Goal: Information Seeking & Learning: Learn about a topic

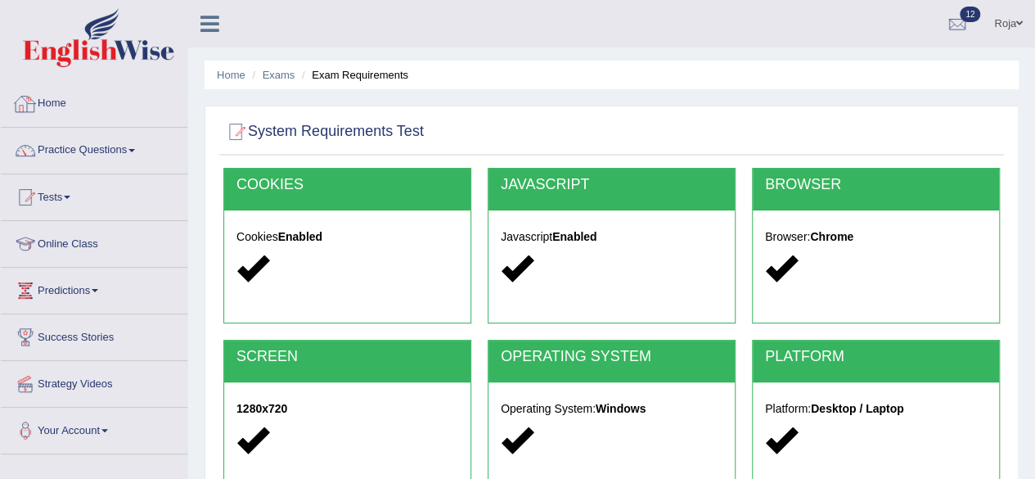
click at [54, 99] on link "Home" at bounding box center [94, 101] width 187 height 41
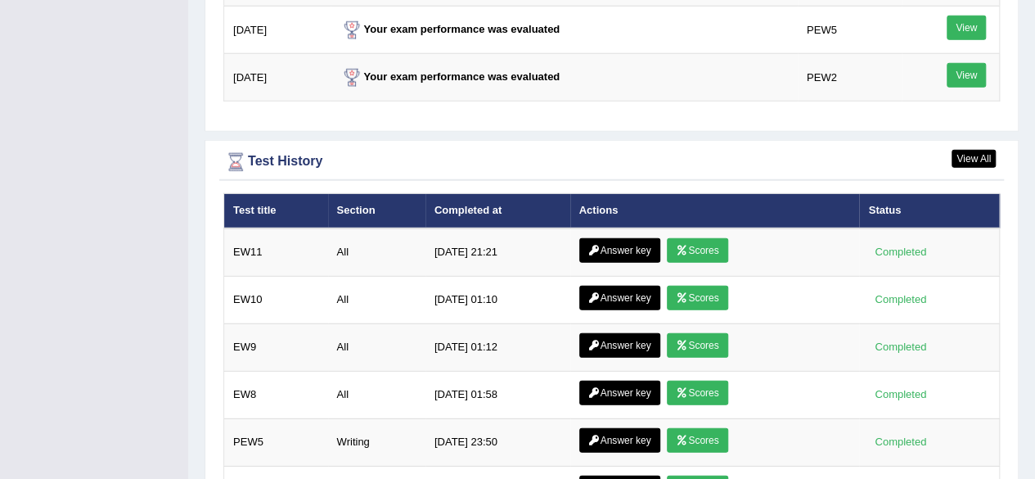
scroll to position [2308, 0]
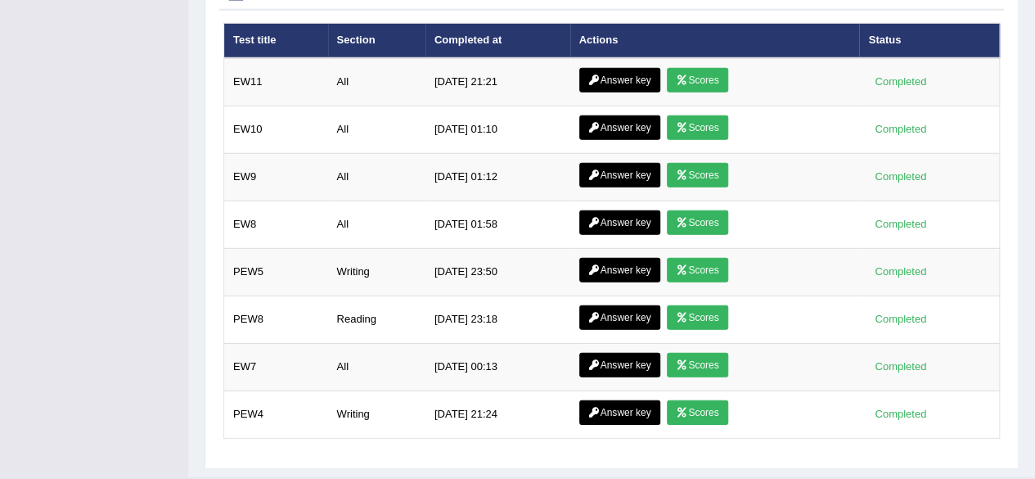
drag, startPoint x: 1041, startPoint y: 56, endPoint x: 1010, endPoint y: 499, distance: 443.7
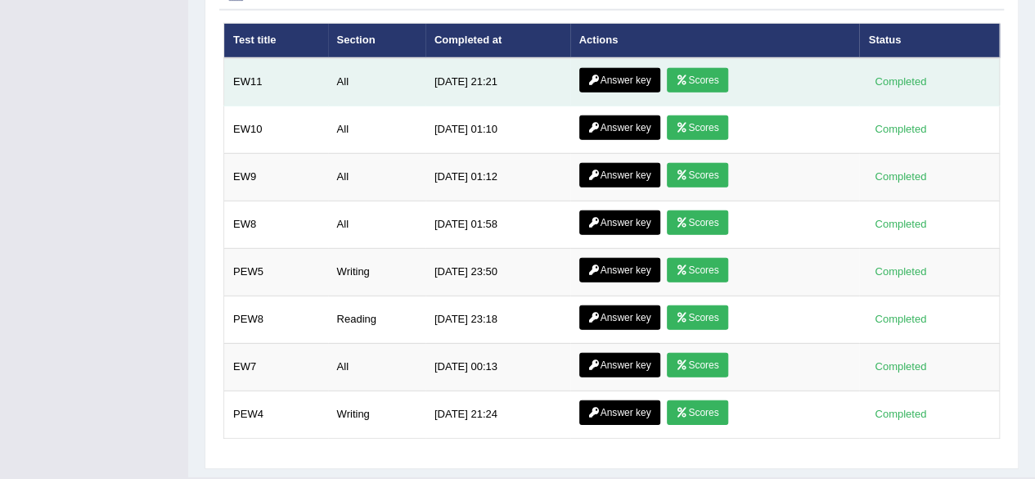
click at [696, 70] on link "Scores" at bounding box center [697, 80] width 61 height 25
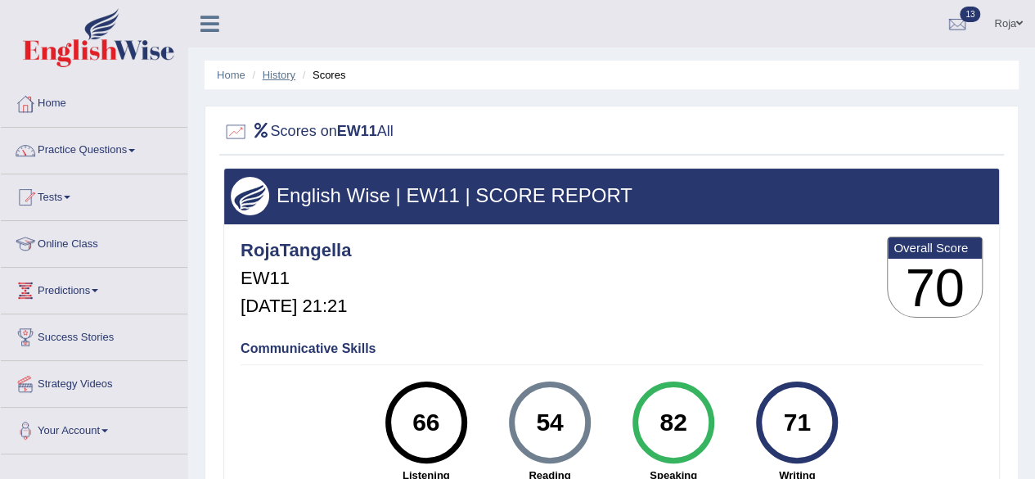
click at [277, 76] on link "History" at bounding box center [279, 75] width 33 height 12
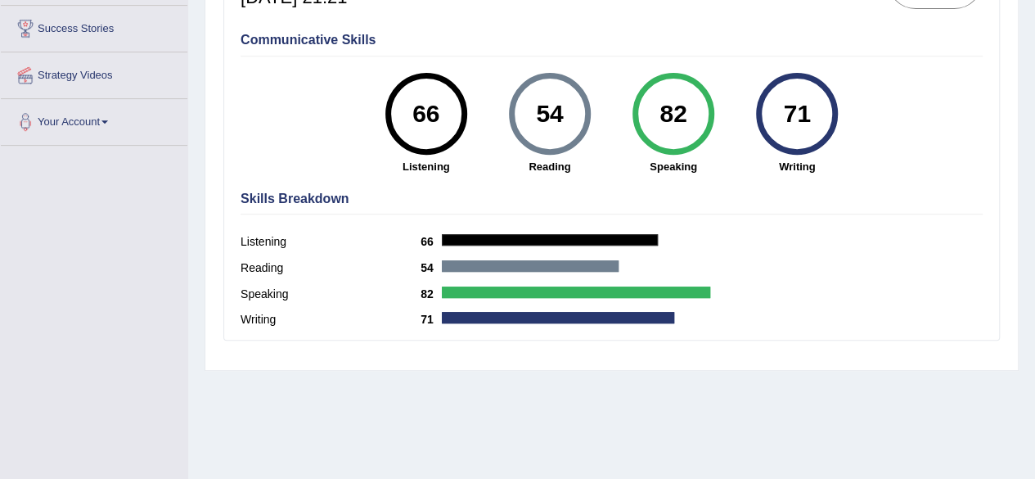
scroll to position [309, 0]
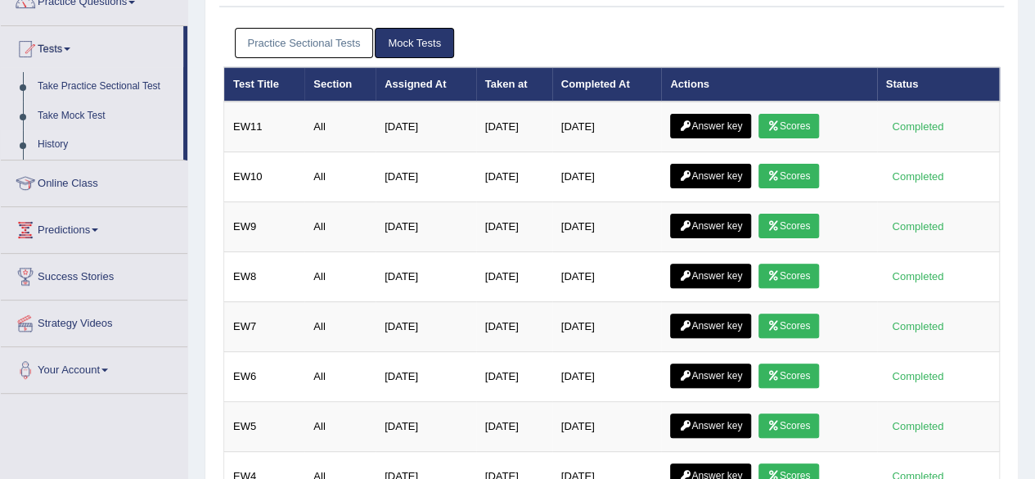
drag, startPoint x: 1036, startPoint y: 96, endPoint x: 1040, endPoint y: 169, distance: 72.9
click at [1034, 169] on html "Toggle navigation Home Practice Questions Speaking Practice Read Aloud Repeat S…" at bounding box center [517, 91] width 1035 height 479
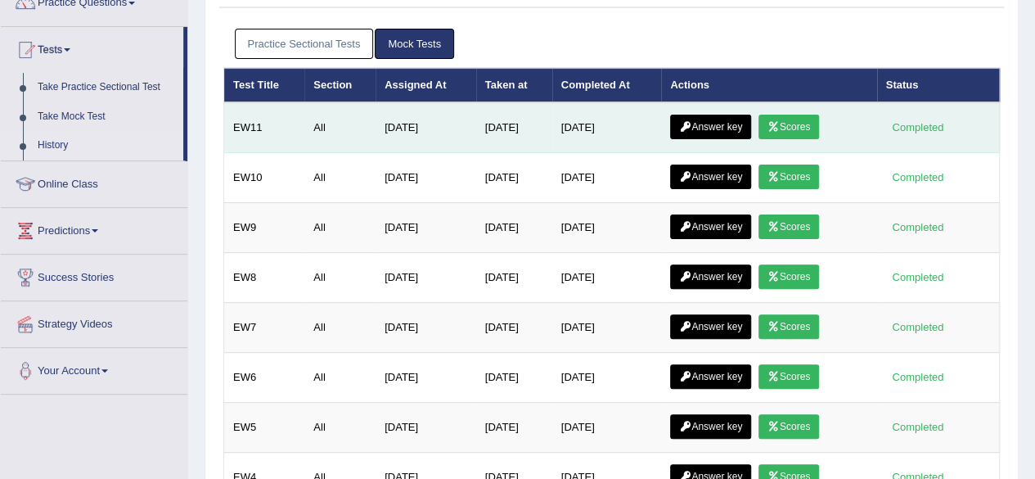
click at [718, 122] on link "Answer key" at bounding box center [710, 127] width 81 height 25
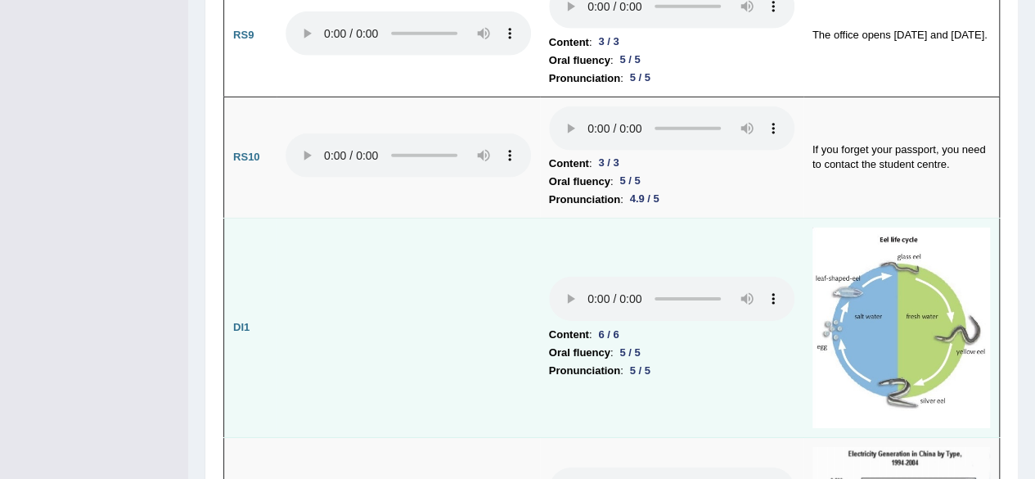
scroll to position [2496, 0]
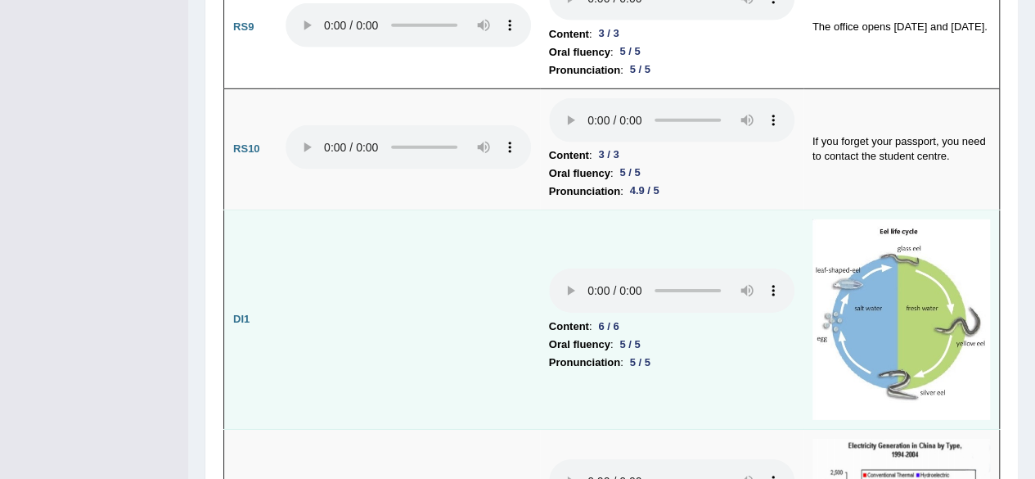
drag, startPoint x: 1035, startPoint y: 38, endPoint x: 969, endPoint y: 209, distance: 183.4
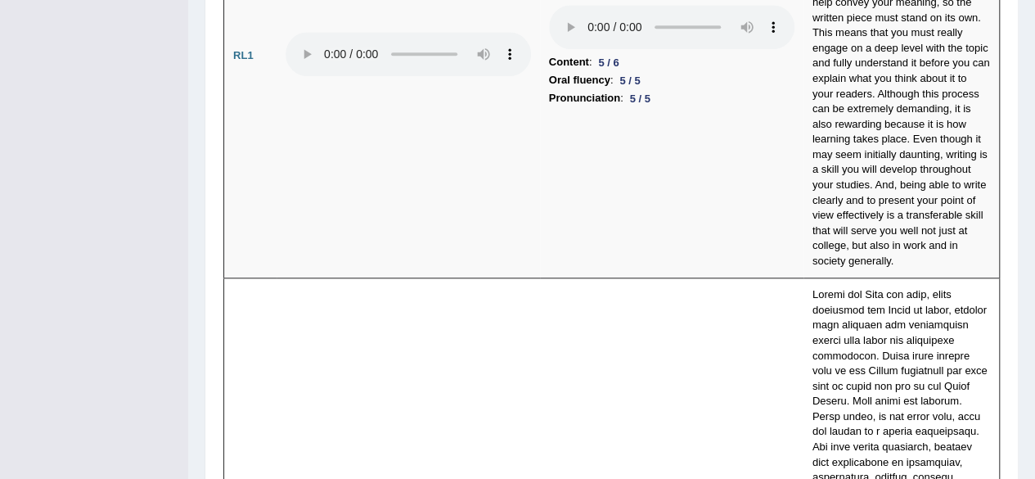
scroll to position [3788, 0]
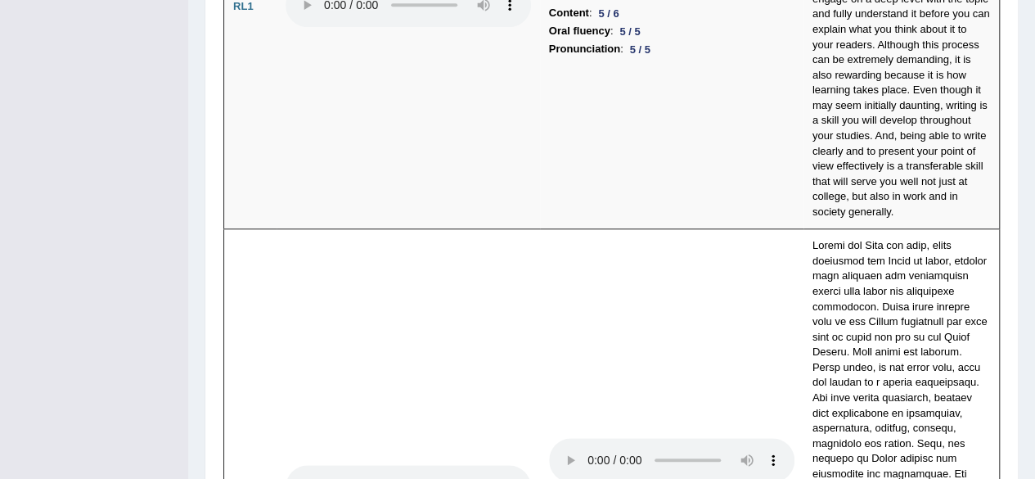
drag, startPoint x: 1032, startPoint y: 280, endPoint x: 1044, endPoint y: 286, distance: 13.5
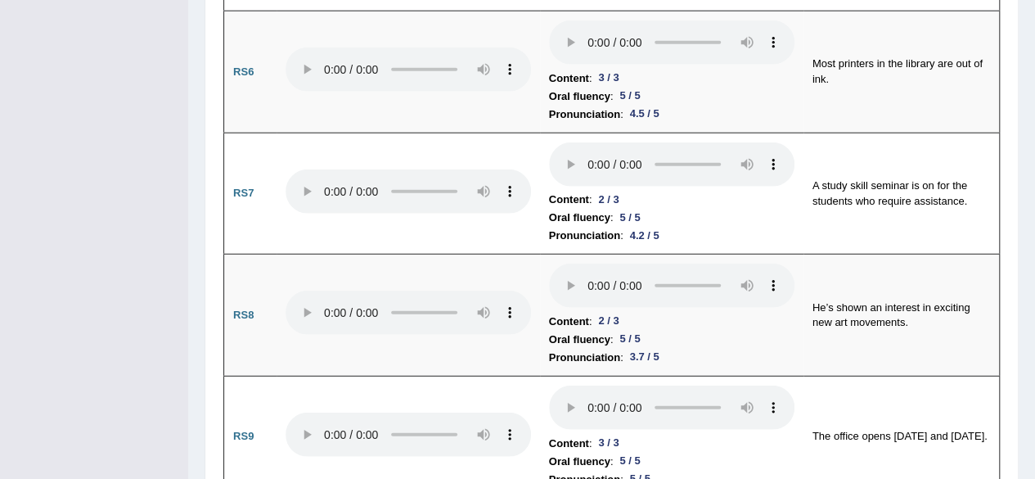
scroll to position [0, 0]
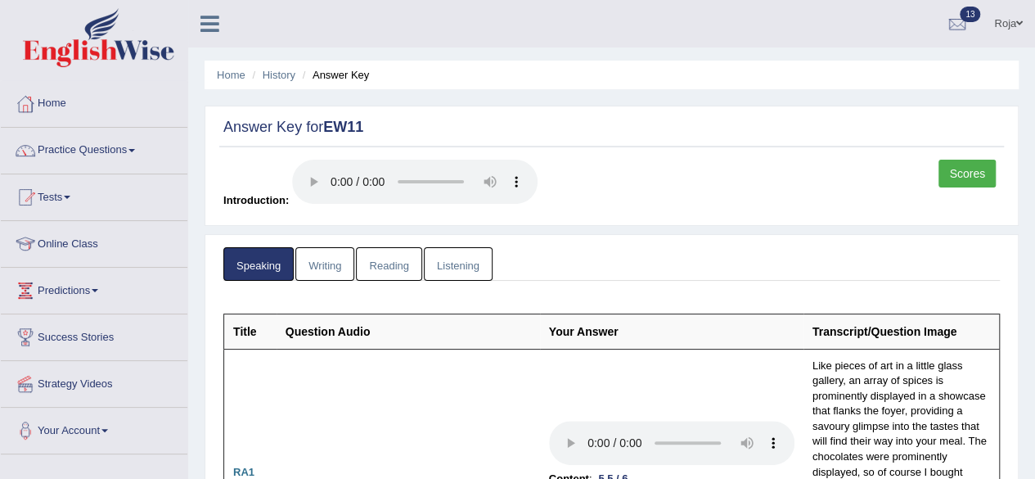
click at [331, 250] on link "Writing" at bounding box center [324, 264] width 59 height 34
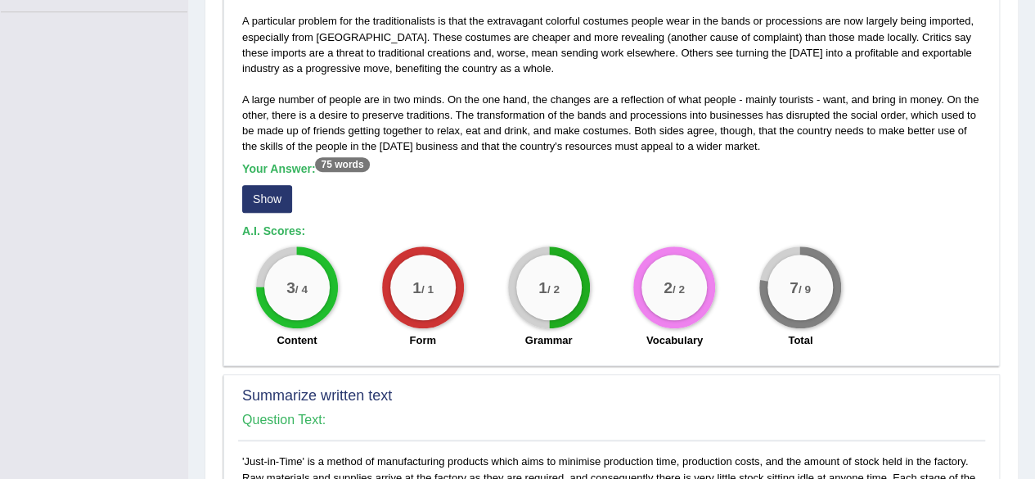
scroll to position [461, 0]
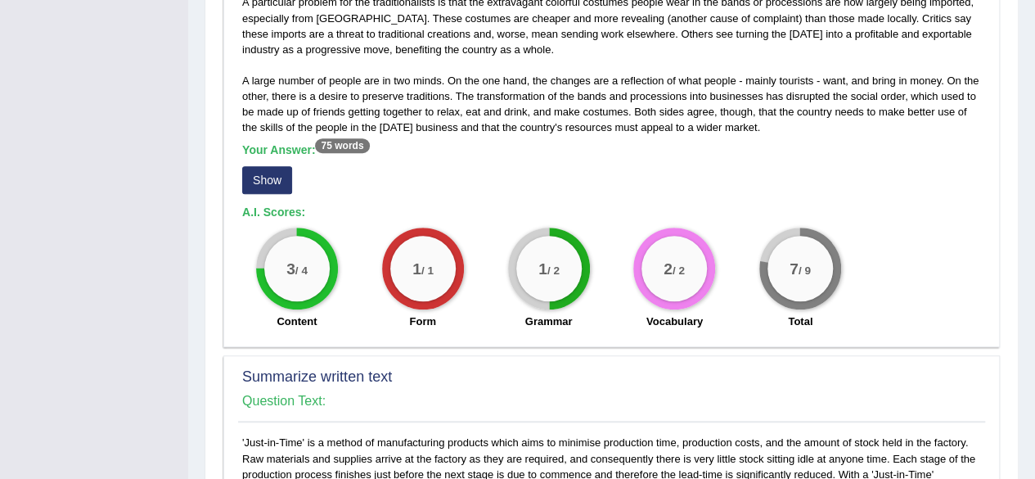
click at [259, 166] on button "Show" at bounding box center [267, 180] width 50 height 28
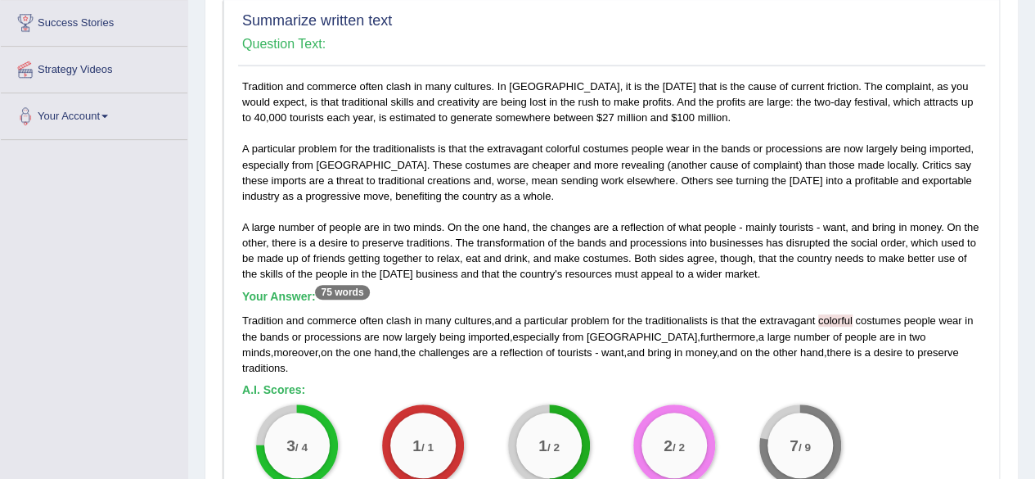
scroll to position [319, 0]
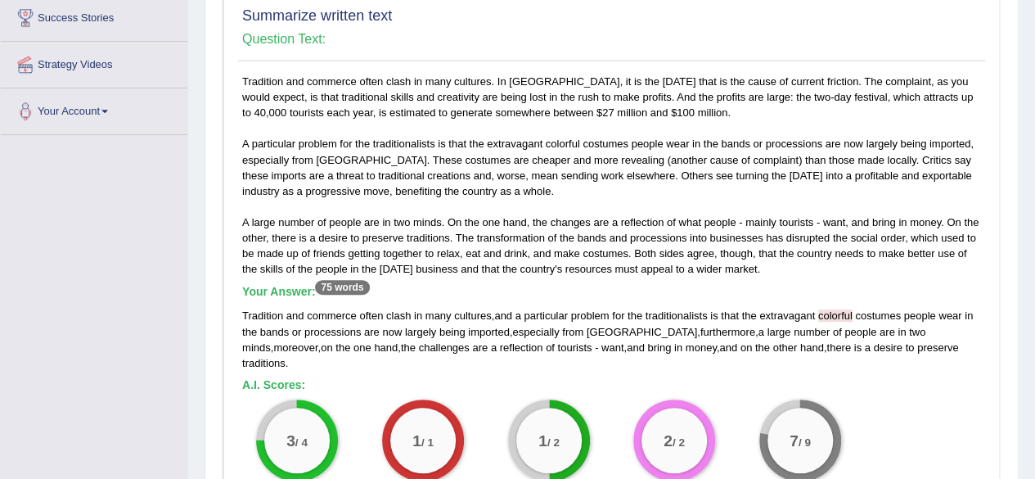
click at [800, 285] on h5 "Your Answer: 75 words" at bounding box center [611, 292] width 739 height 15
drag, startPoint x: 1030, startPoint y: 190, endPoint x: 1033, endPoint y: 205, distance: 15.9
drag, startPoint x: 1033, startPoint y: 205, endPoint x: 1043, endPoint y: 194, distance: 15.1
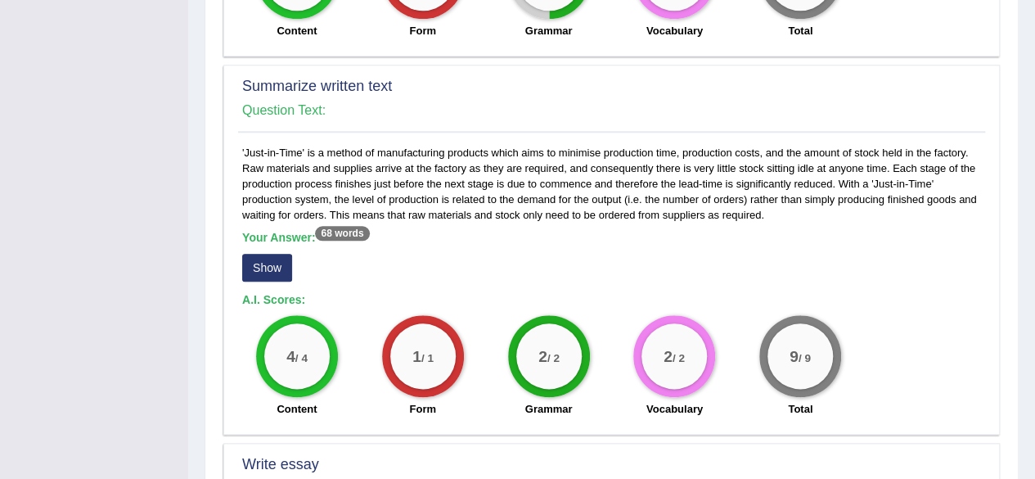
scroll to position [792, 0]
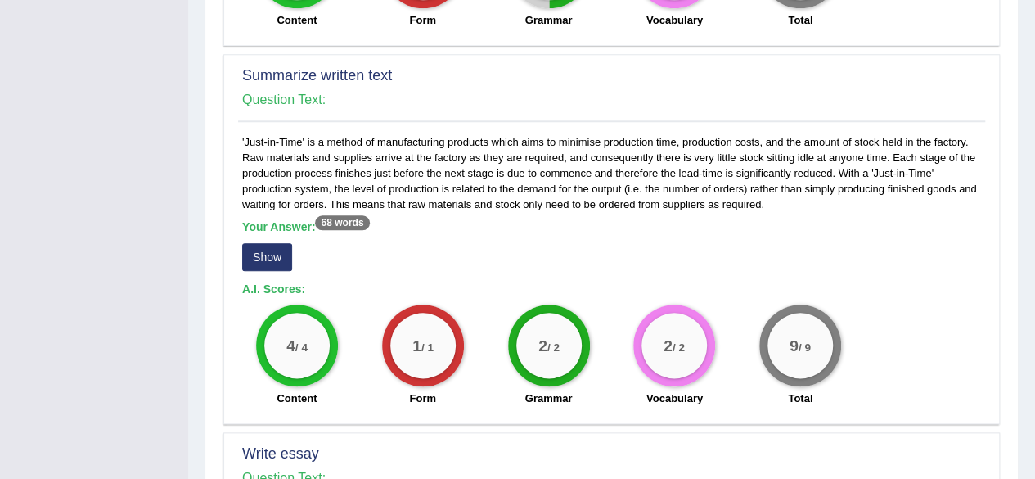
click at [259, 243] on button "Show" at bounding box center [267, 257] width 50 height 28
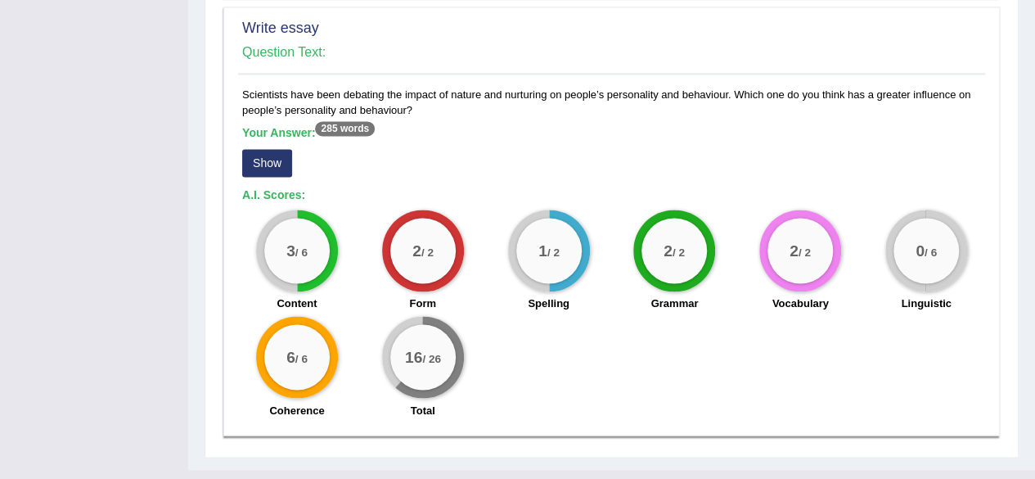
scroll to position [1244, 0]
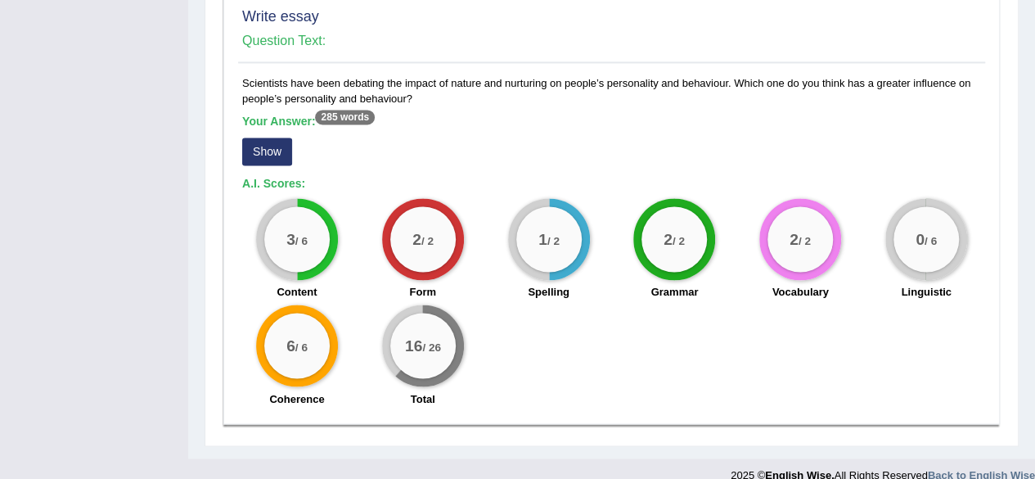
click at [244, 137] on button "Show" at bounding box center [267, 151] width 50 height 28
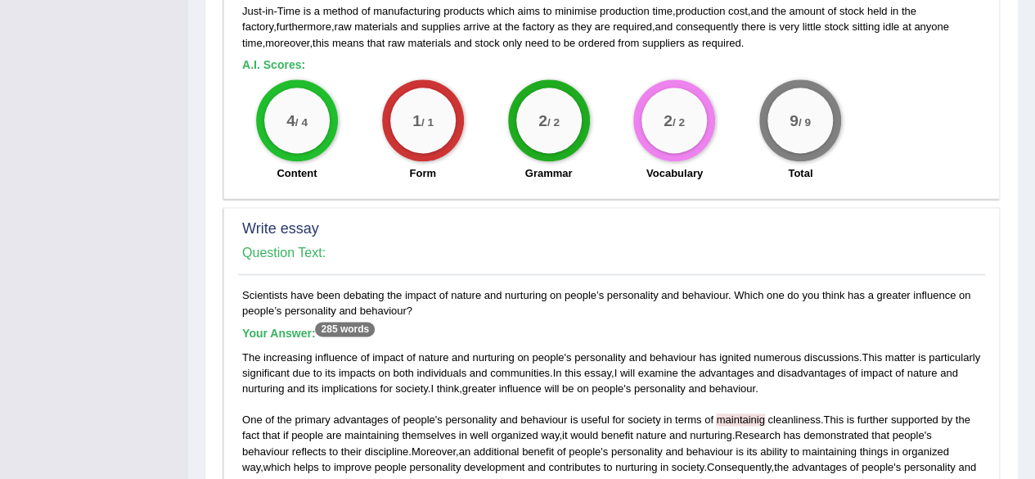
scroll to position [0, 0]
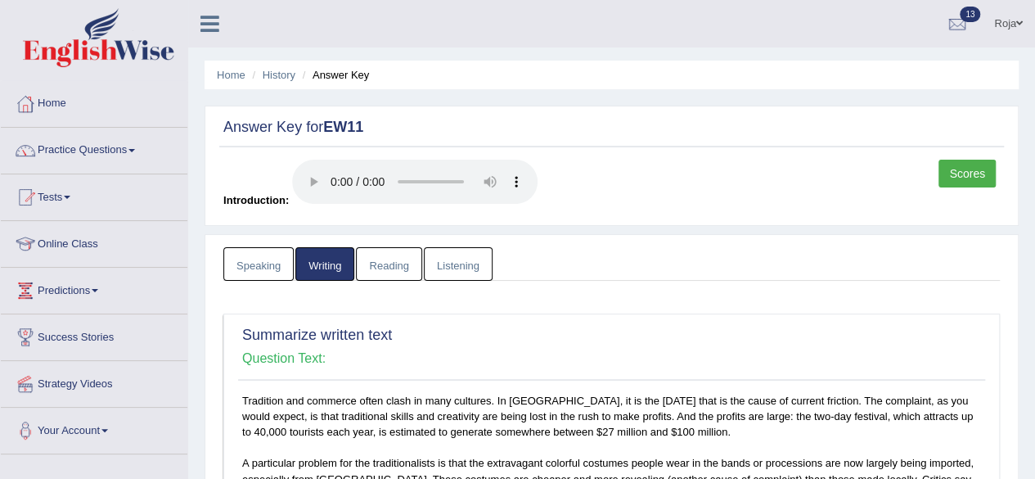
click at [394, 247] on link "Reading" at bounding box center [388, 264] width 65 height 34
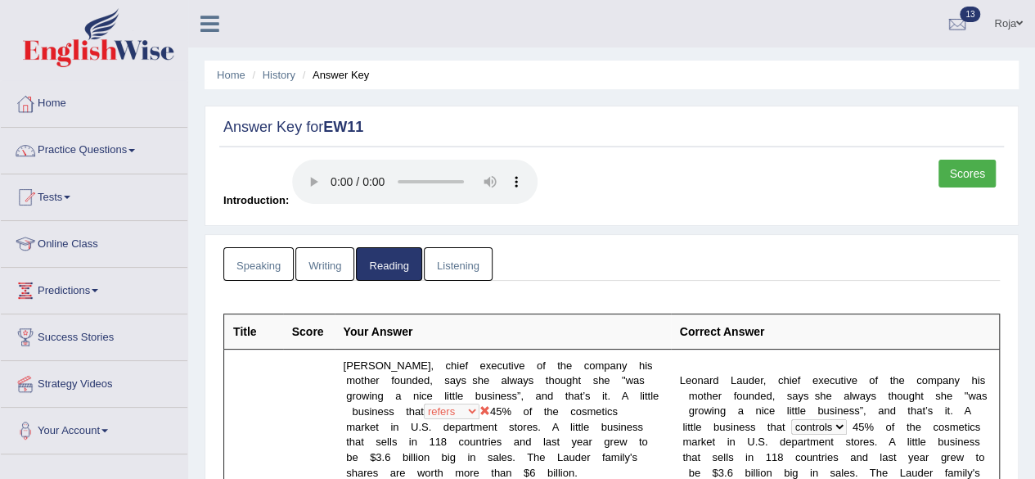
click at [322, 268] on link "Writing" at bounding box center [324, 264] width 59 height 34
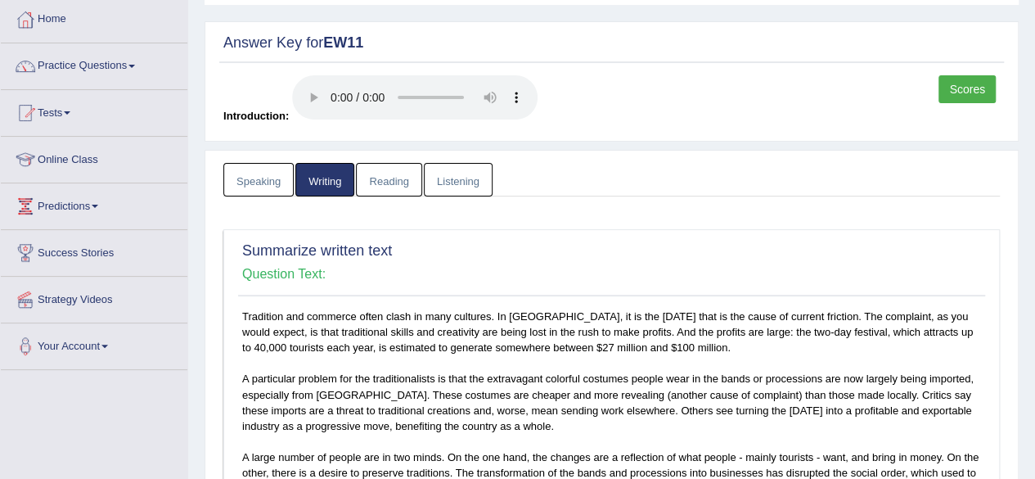
scroll to position [87, 0]
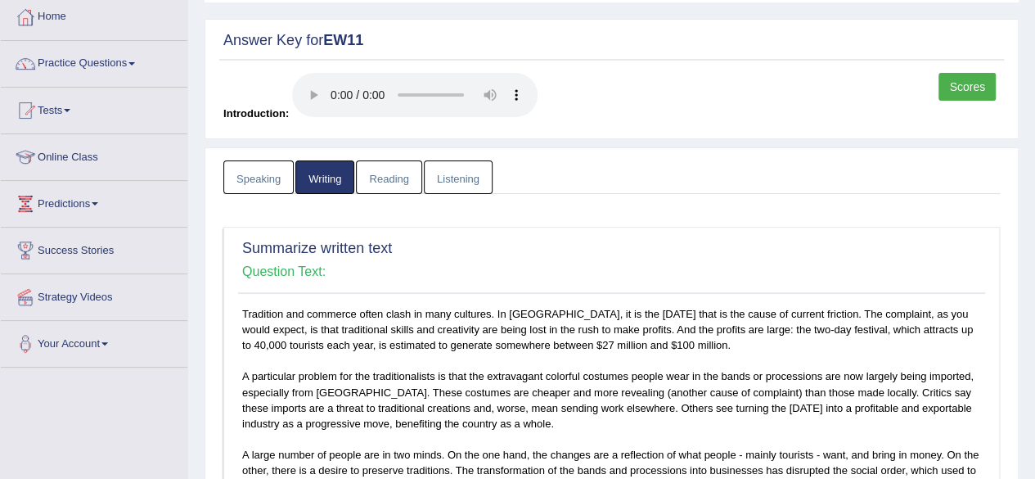
click at [368, 180] on link "Reading" at bounding box center [388, 177] width 65 height 34
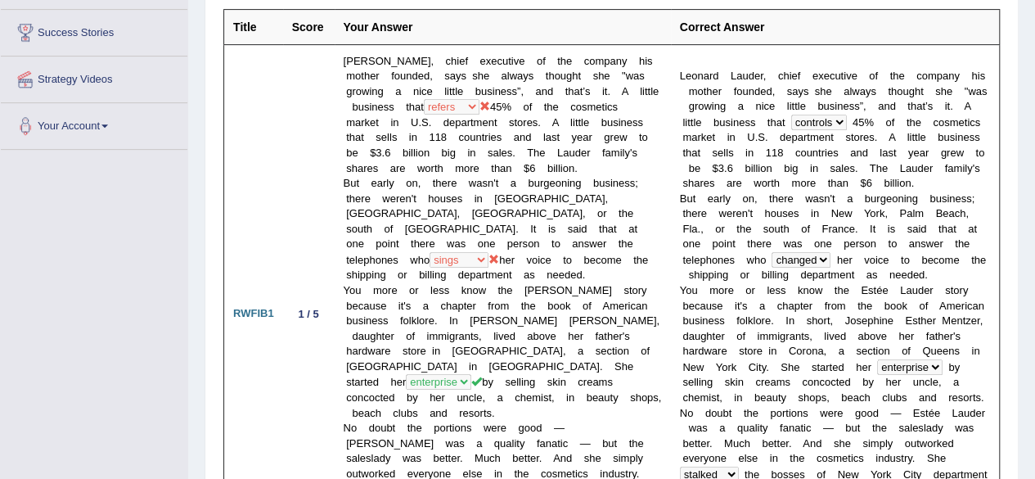
scroll to position [389, 0]
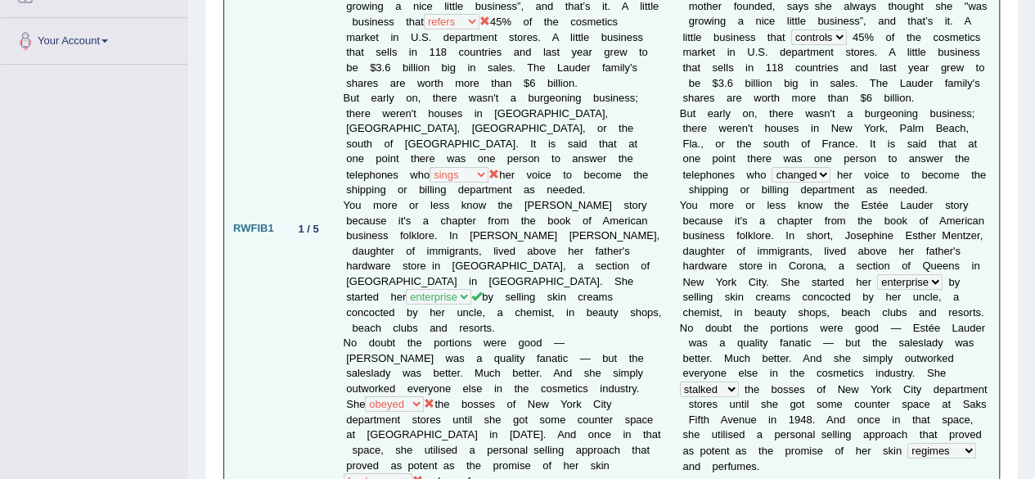
click at [476, 163] on td "[PERSON_NAME], chief executive of the company his mother founded, says she alwa…" at bounding box center [503, 228] width 336 height 539
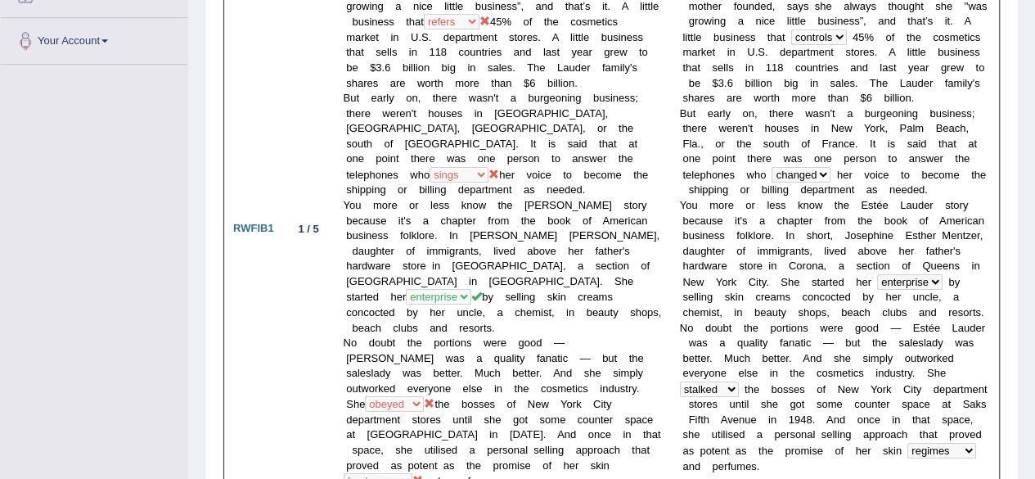
drag, startPoint x: 1031, startPoint y: 88, endPoint x: 1036, endPoint y: 68, distance: 20.2
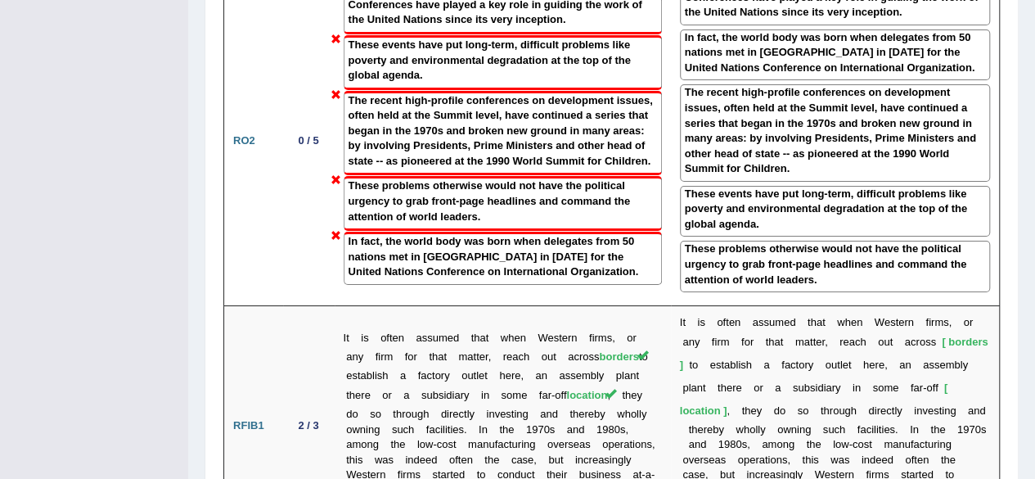
scroll to position [2990, 0]
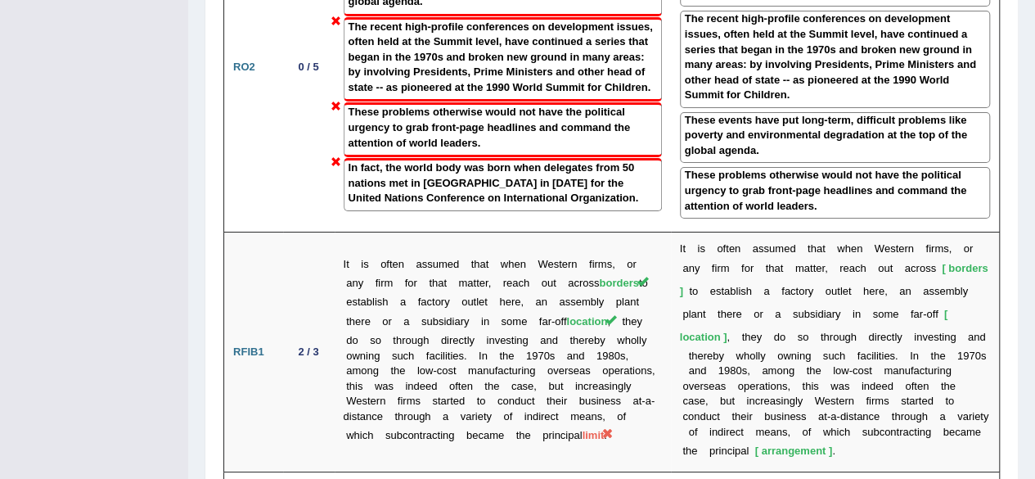
drag, startPoint x: 1034, startPoint y: 359, endPoint x: 1044, endPoint y: 361, distance: 10.0
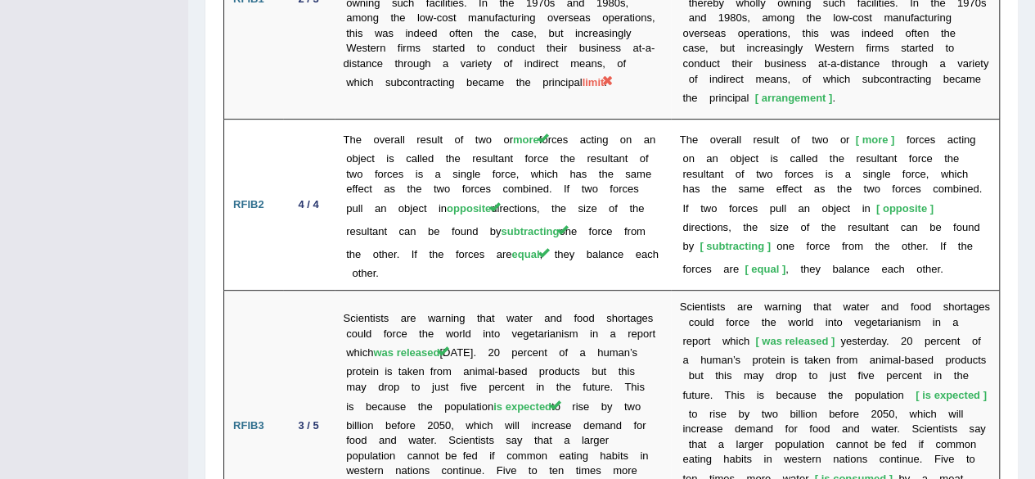
scroll to position [3405, 0]
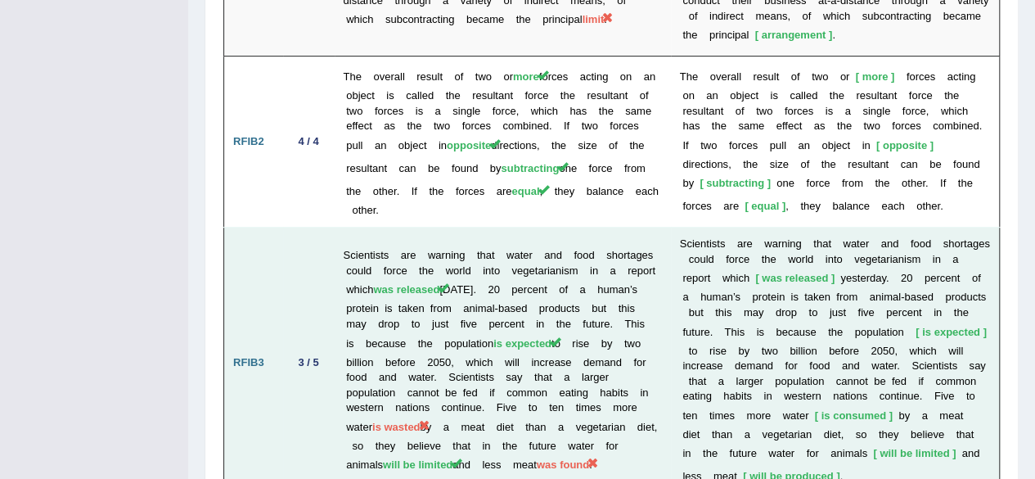
click at [527, 293] on td "Scientists are warning that water and food shortages could force the world into…" at bounding box center [503, 362] width 336 height 270
click at [473, 294] on td "Scientists are warning that water and food shortages could force the world into…" at bounding box center [503, 362] width 336 height 270
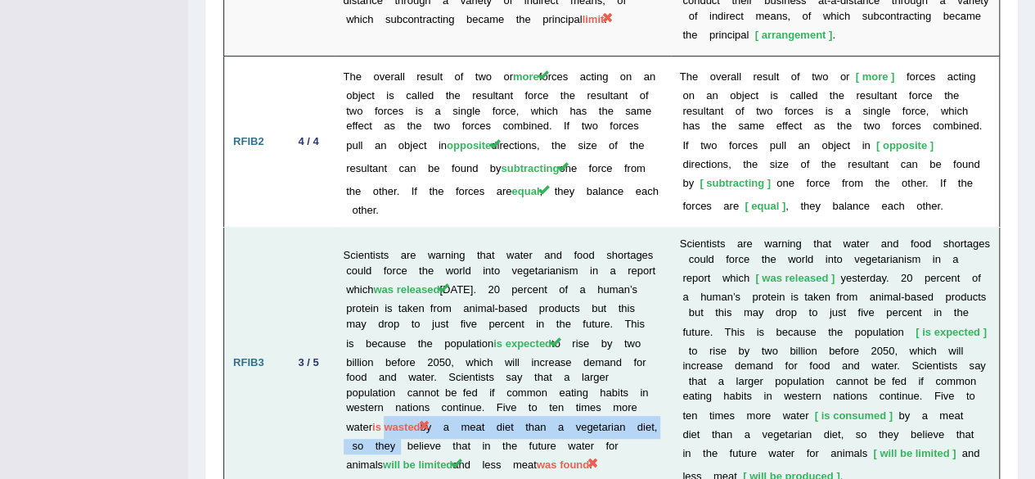
click at [473, 294] on td "Scientists are warning that water and food shortages could force the world into…" at bounding box center [503, 362] width 336 height 270
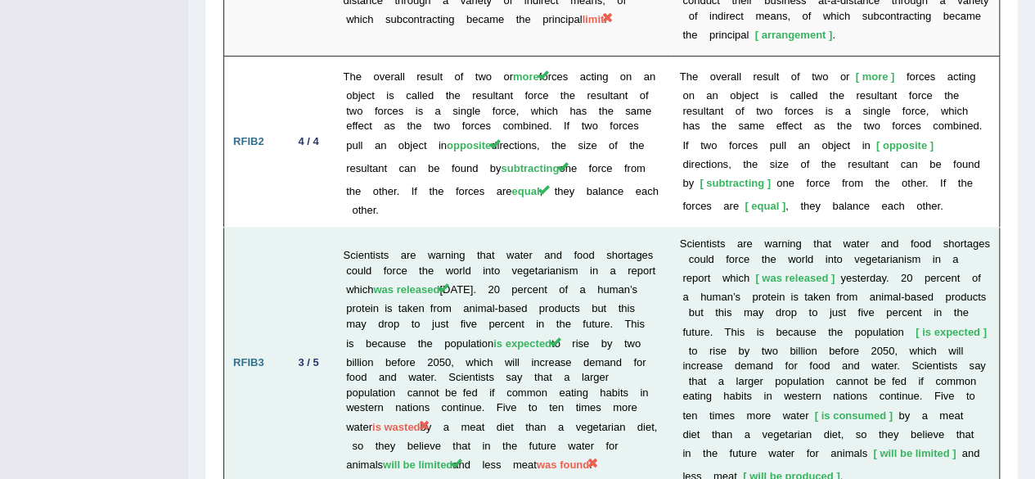
click at [497, 261] on td "Scientists are warning that water and food shortages could force the world into…" at bounding box center [503, 362] width 336 height 270
click at [429, 304] on td "Scientists are warning that water and food shortages could force the world into…" at bounding box center [503, 362] width 336 height 270
click at [459, 305] on td "Scientists are warning that water and food shortages could force the world into…" at bounding box center [503, 362] width 336 height 270
drag, startPoint x: 362, startPoint y: 322, endPoint x: 441, endPoint y: 328, distance: 79.6
click at [441, 328] on td "Scientists are warning that water and food shortages could force the world into…" at bounding box center [503, 362] width 336 height 270
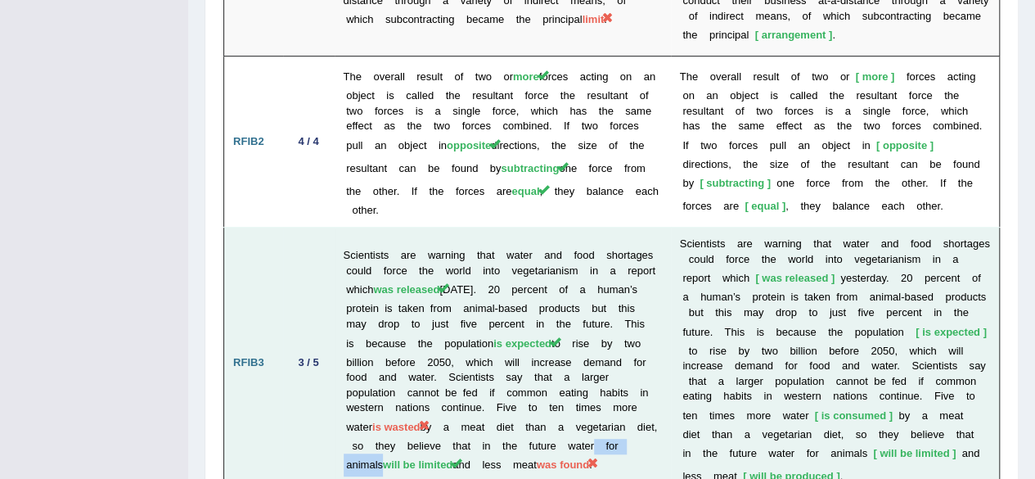
click at [441, 328] on td "Scientists are warning that water and food shortages could force the world into…" at bounding box center [503, 362] width 336 height 270
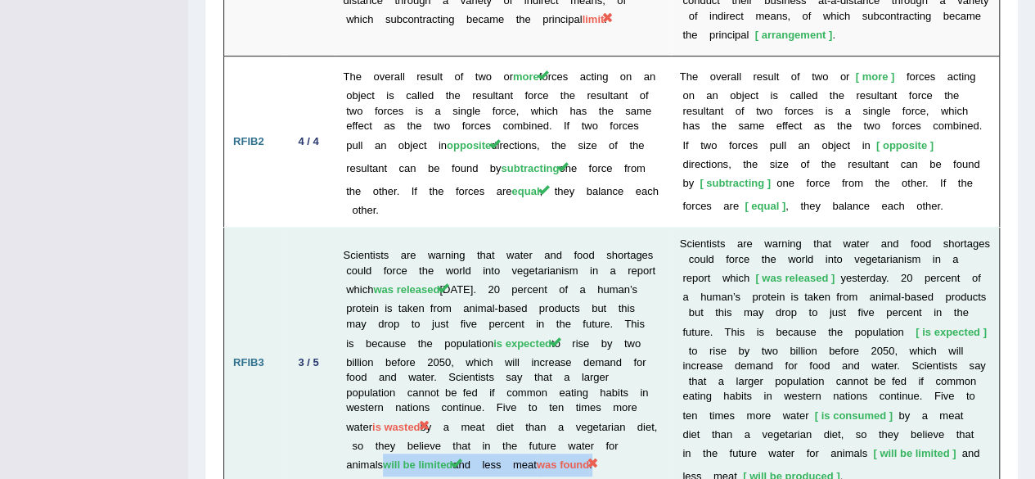
drag, startPoint x: 421, startPoint y: 344, endPoint x: 453, endPoint y: 319, distance: 41.4
click at [453, 319] on td "Scientists are warning that water and food shortages could force the world into…" at bounding box center [503, 362] width 336 height 270
click at [452, 458] on span "will be limited" at bounding box center [418, 464] width 70 height 12
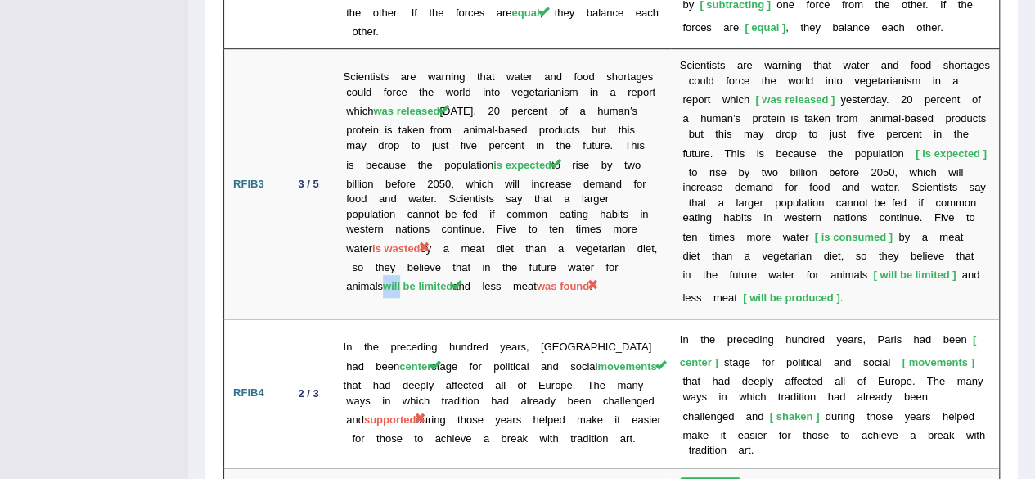
scroll to position [3589, 0]
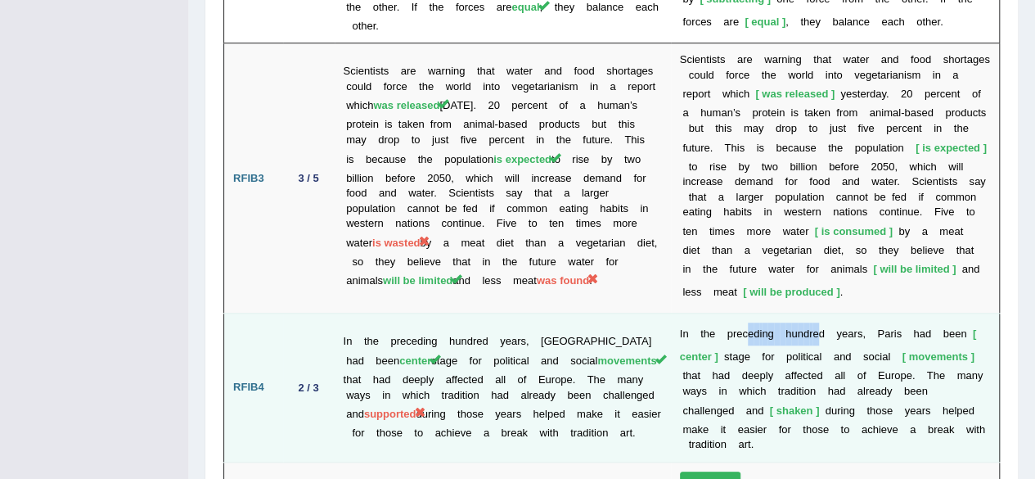
drag, startPoint x: 741, startPoint y: 199, endPoint x: 817, endPoint y: 206, distance: 76.4
click at [817, 313] on td "I n t h e p r e c e d i n g h u n d r e d y e a r s , P a r i s h a d b e e n c…" at bounding box center [835, 387] width 329 height 148
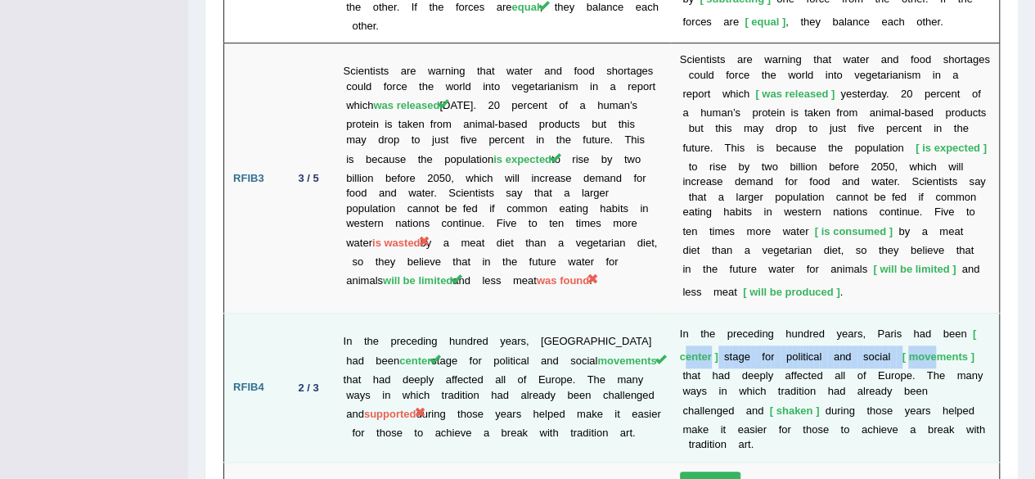
drag, startPoint x: 684, startPoint y: 232, endPoint x: 931, endPoint y: 225, distance: 247.2
click at [931, 313] on td "I n t h e p r e c e d i n g h u n d r e d y e a r s , P a r i s h a d b e e n c…" at bounding box center [835, 387] width 329 height 148
click at [931, 350] on span "movements" at bounding box center [938, 356] width 72 height 12
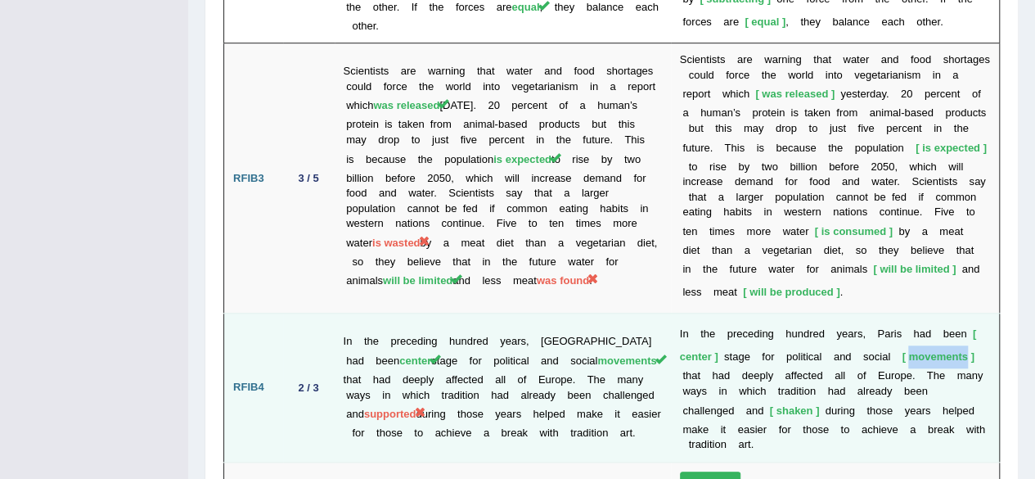
click at [931, 350] on span "movements" at bounding box center [938, 356] width 72 height 12
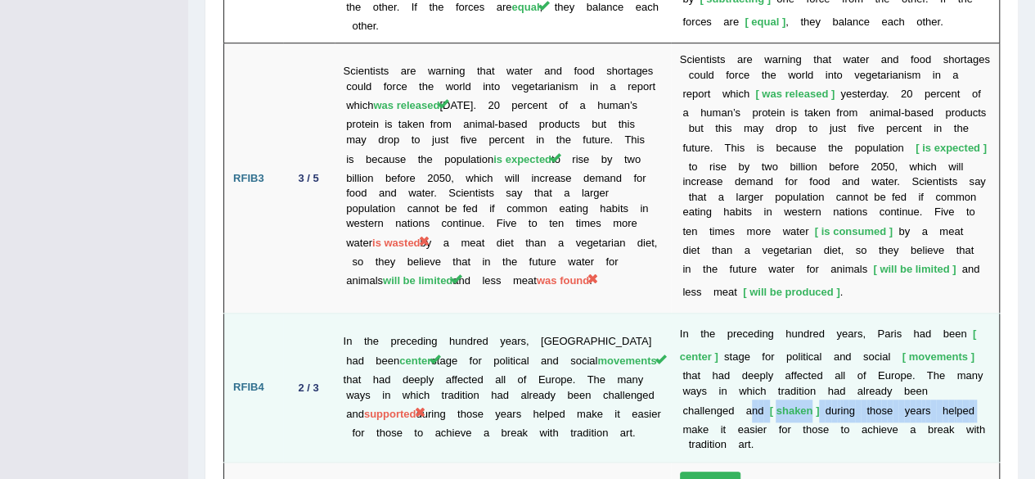
drag, startPoint x: 691, startPoint y: 287, endPoint x: 915, endPoint y: 277, distance: 224.4
click at [915, 313] on td "I n t h e p r e c e d i n g h u n d r e d y e a r s , P a r i s h a d b e e n c…" at bounding box center [835, 387] width 329 height 148
click at [974, 404] on b at bounding box center [977, 410] width 6 height 12
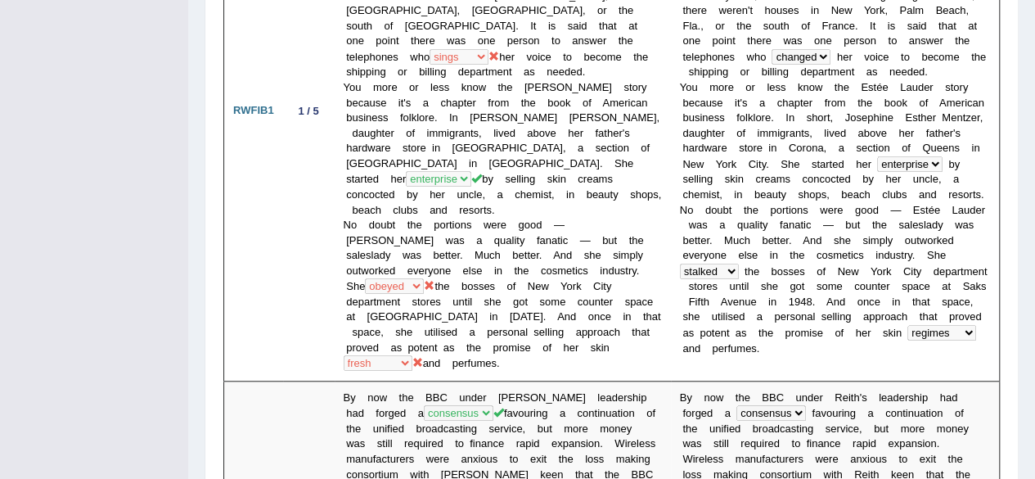
scroll to position [0, 0]
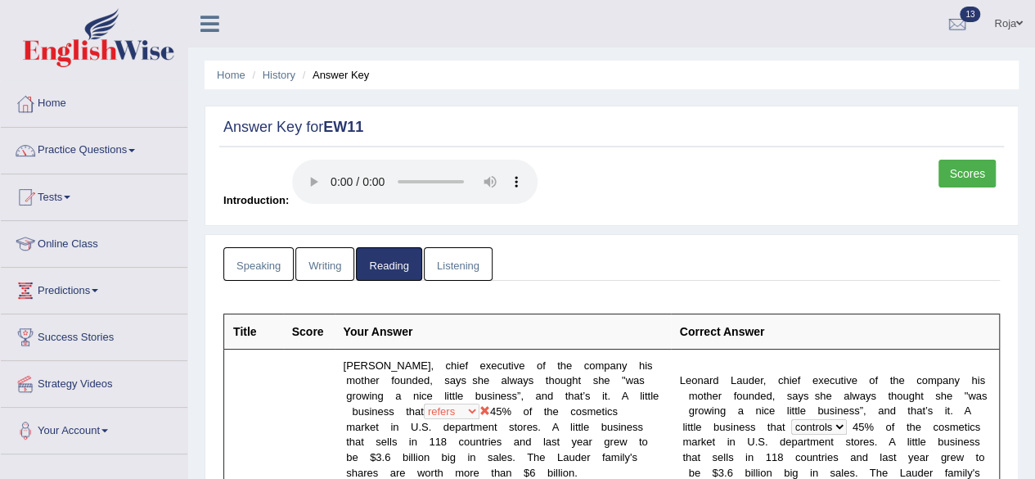
click at [465, 274] on link "Listening" at bounding box center [458, 264] width 69 height 34
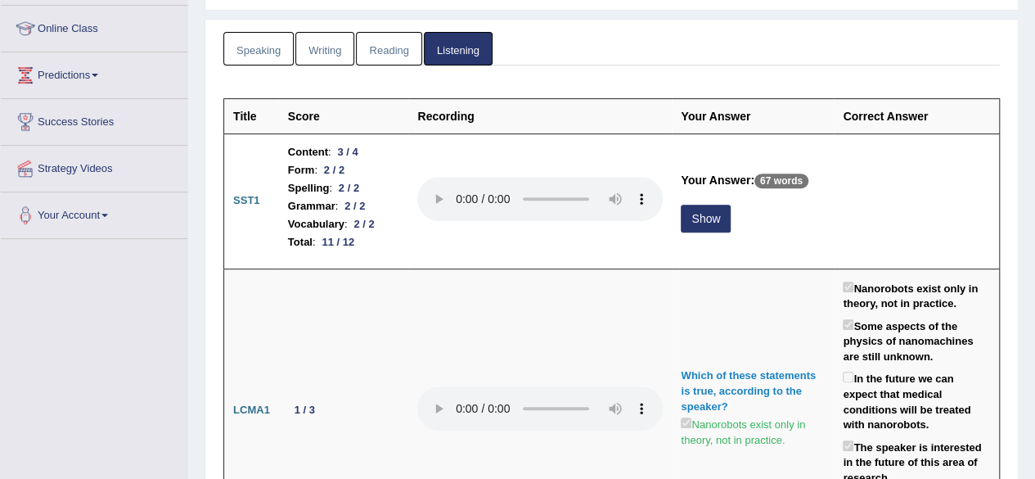
scroll to position [241, 0]
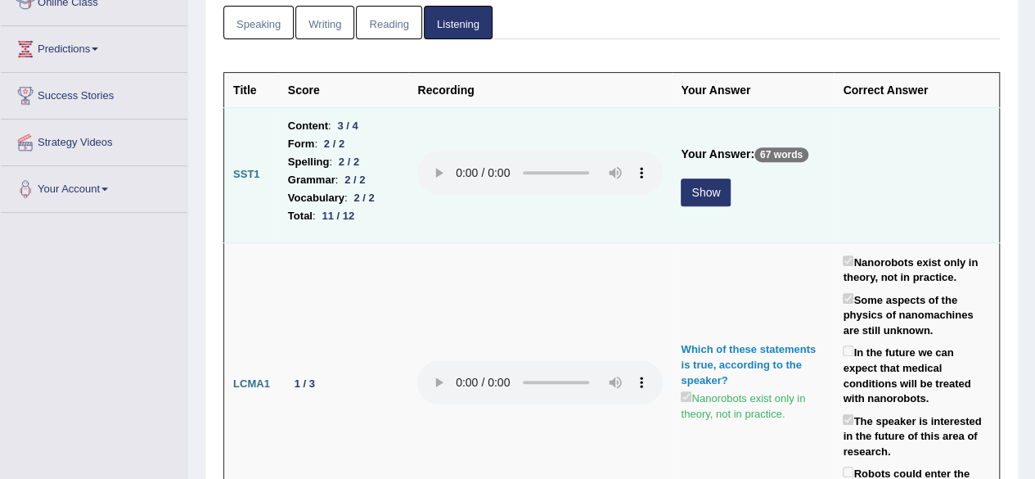
click at [697, 191] on button "Show" at bounding box center [706, 192] width 50 height 28
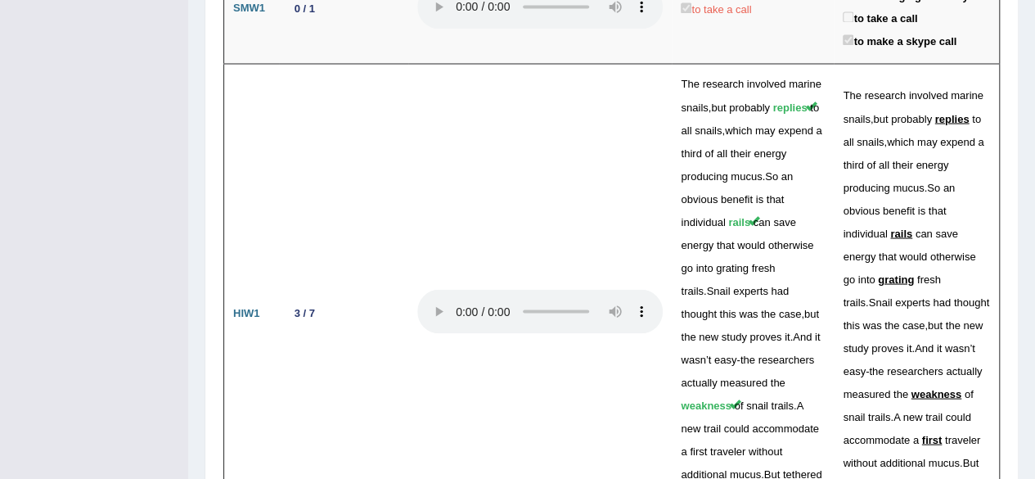
scroll to position [4435, 0]
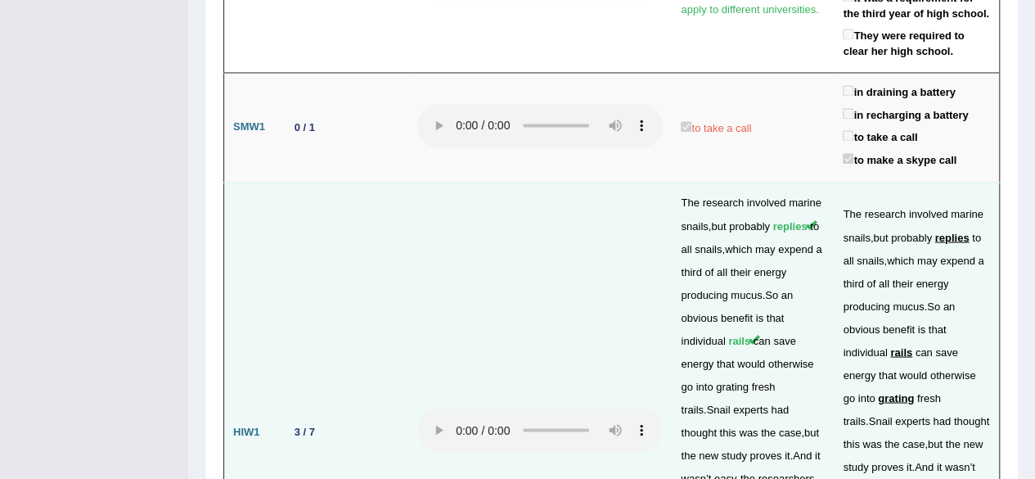
click at [749, 380] on span "grating" at bounding box center [732, 386] width 33 height 12
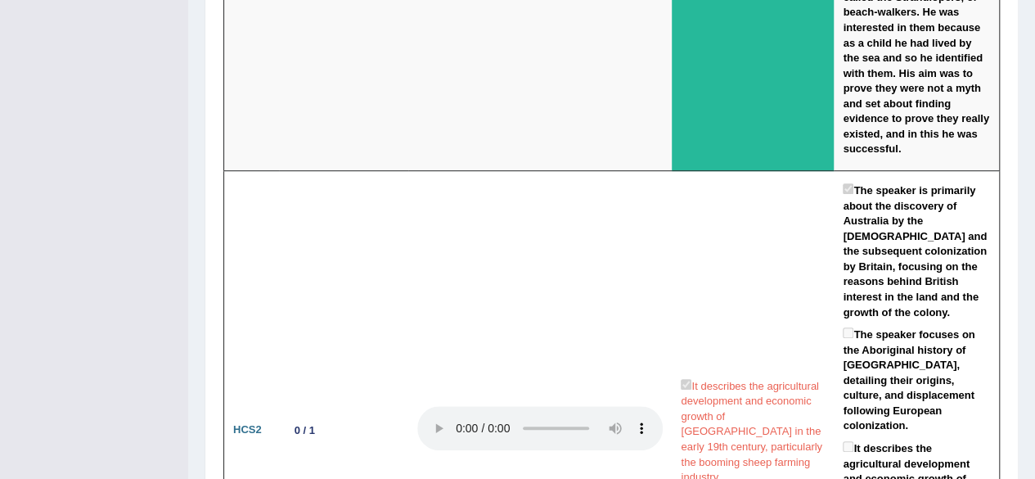
scroll to position [0, 0]
